Goal: Check status: Check status

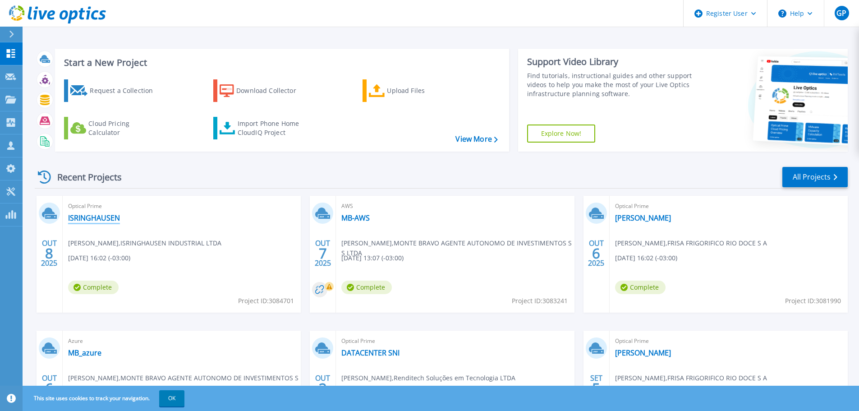
click at [101, 217] on link "ISRINGHAUSEN" at bounding box center [94, 217] width 52 height 9
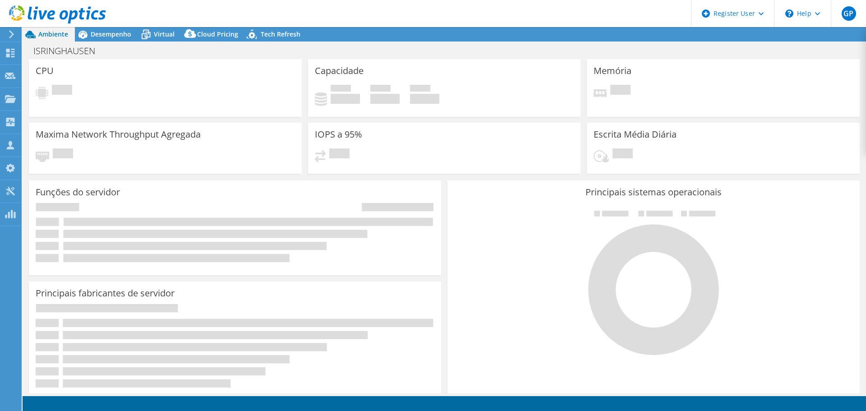
select select "USD"
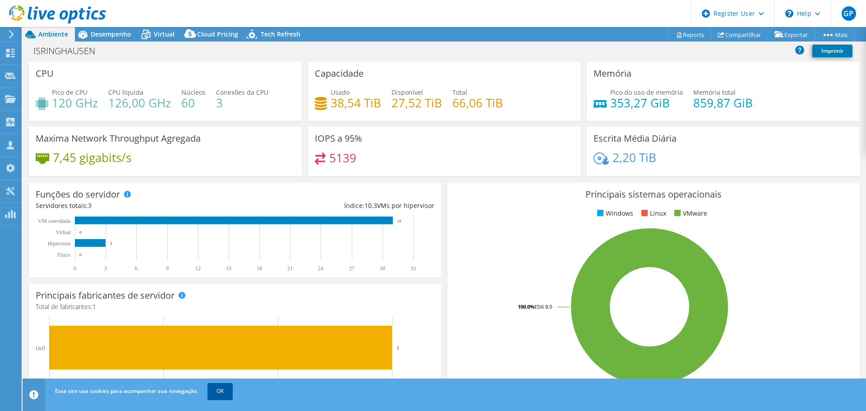
click at [220, 389] on link "OK" at bounding box center [219, 391] width 25 height 16
